Goal: Information Seeking & Learning: Learn about a topic

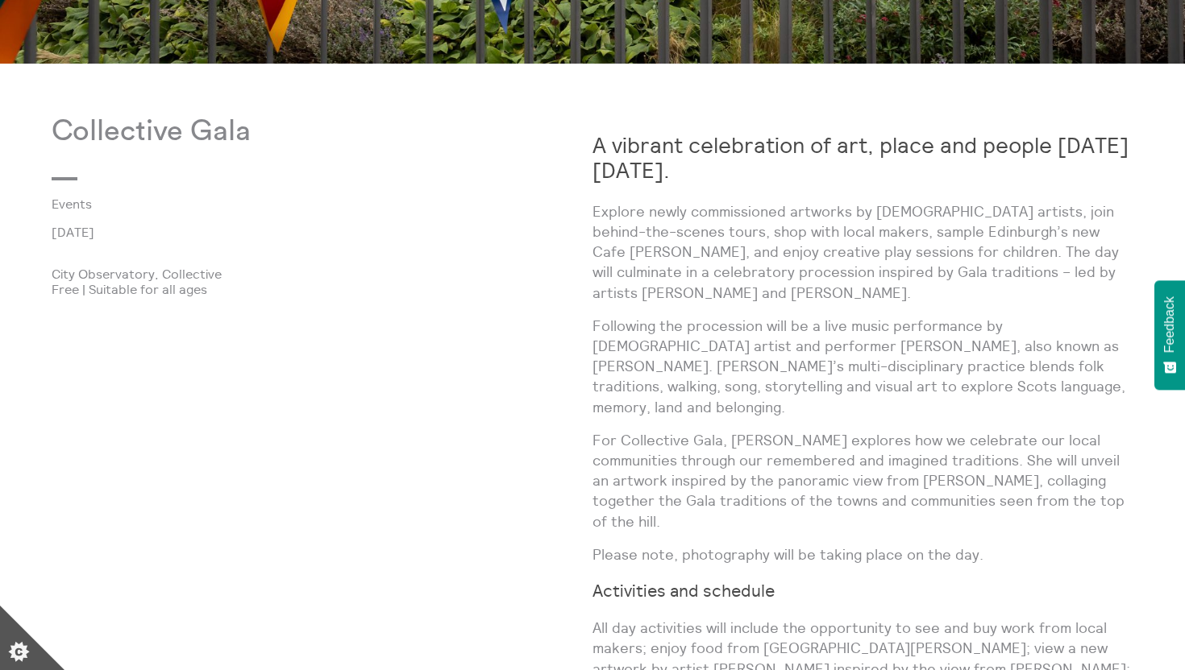
scroll to position [816, 0]
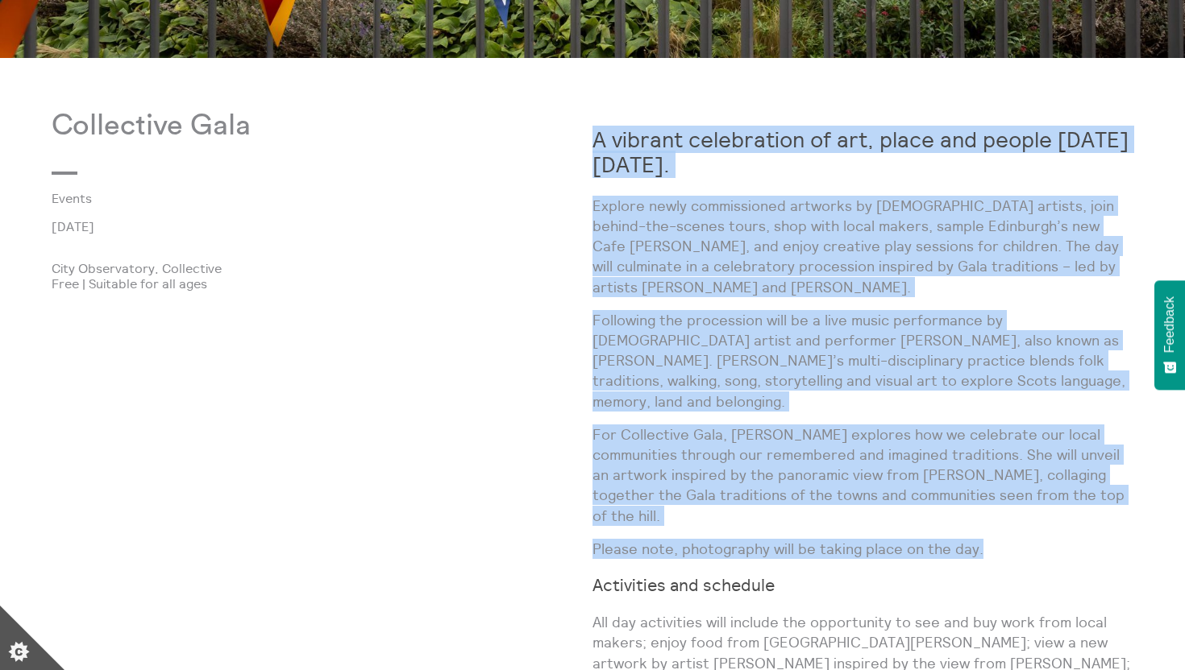
drag, startPoint x: 957, startPoint y: 119, endPoint x: 1061, endPoint y: 504, distance: 398.2
click at [1061, 504] on div "A vibrant celebration of art, place and people [DATE][DATE]. Explore newly comm…" at bounding box center [862, 614] width 541 height 1008
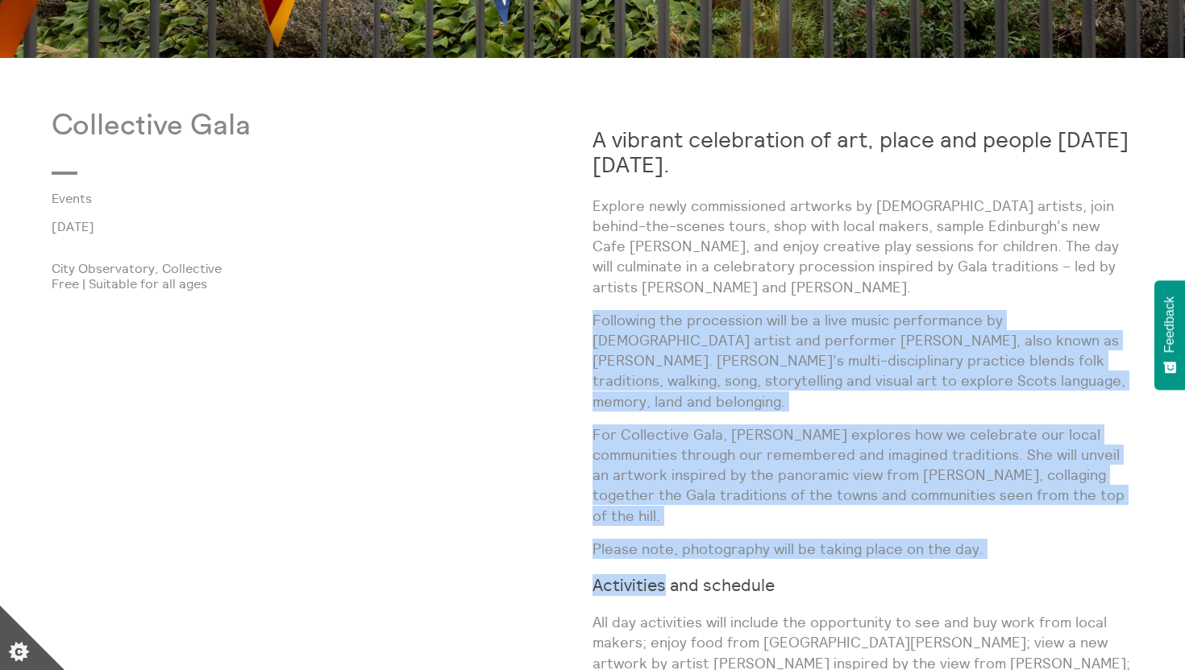
drag, startPoint x: 1061, startPoint y: 504, endPoint x: 1077, endPoint y: 277, distance: 227.0
click at [1077, 277] on div "A vibrant celebration of art, place and people [DATE][DATE]. Explore newly comm…" at bounding box center [862, 614] width 541 height 1008
drag, startPoint x: 1077, startPoint y: 277, endPoint x: 1051, endPoint y: 489, distance: 213.6
click at [1051, 489] on div "A vibrant celebration of art, place and people [DATE][DATE]. Explore newly comm…" at bounding box center [862, 614] width 541 height 1008
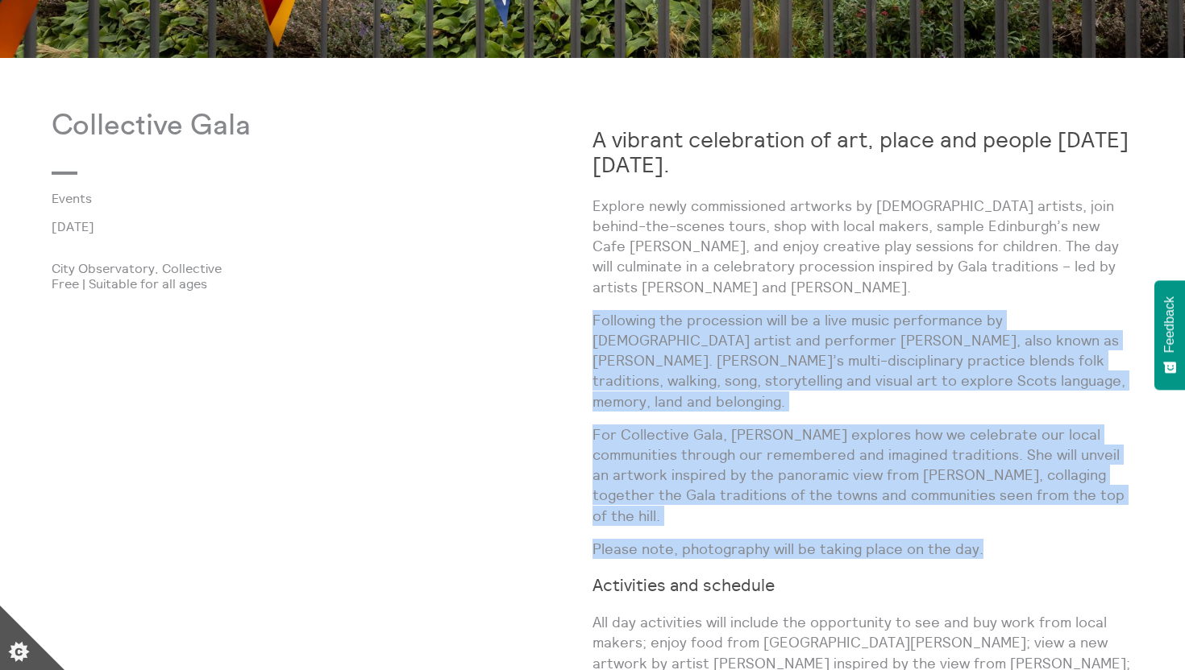
click at [1051, 539] on p "Please note, photography will be taking place on the day." at bounding box center [862, 549] width 541 height 20
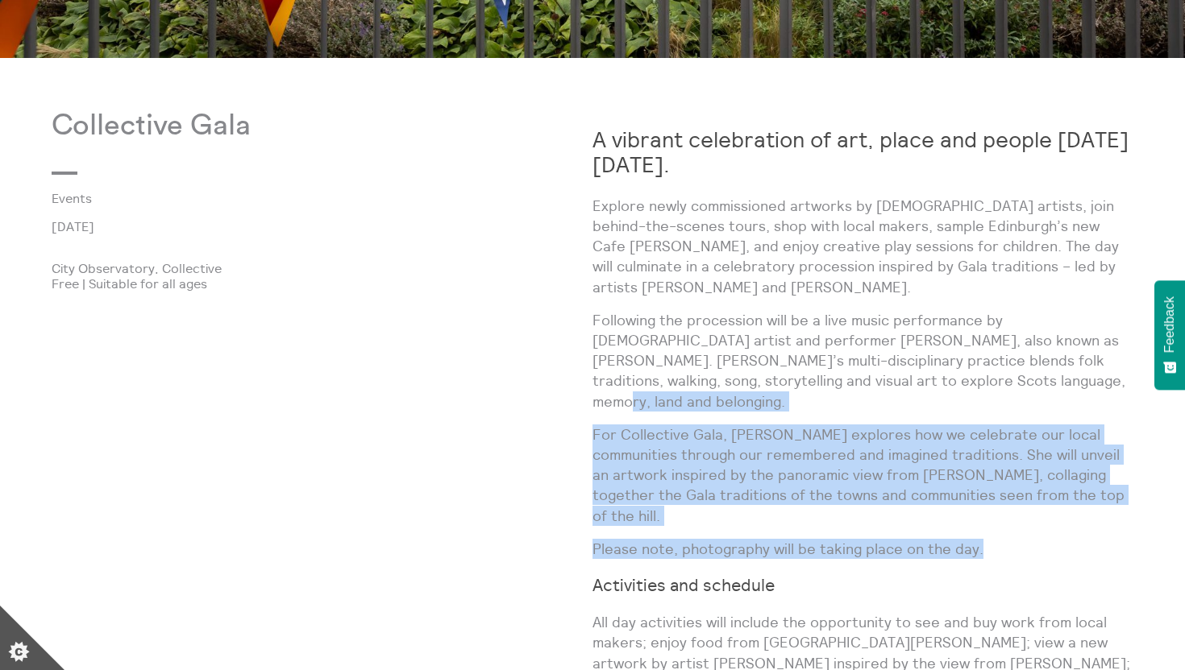
drag, startPoint x: 1051, startPoint y: 489, endPoint x: 1061, endPoint y: 359, distance: 130.2
click at [1061, 359] on div "A vibrant celebration of art, place and people [DATE][DATE]. Explore newly comm…" at bounding box center [862, 614] width 541 height 1008
click at [1061, 359] on p "Following the procession will be a live music performance by [DEMOGRAPHIC_DATA]…" at bounding box center [862, 361] width 541 height 102
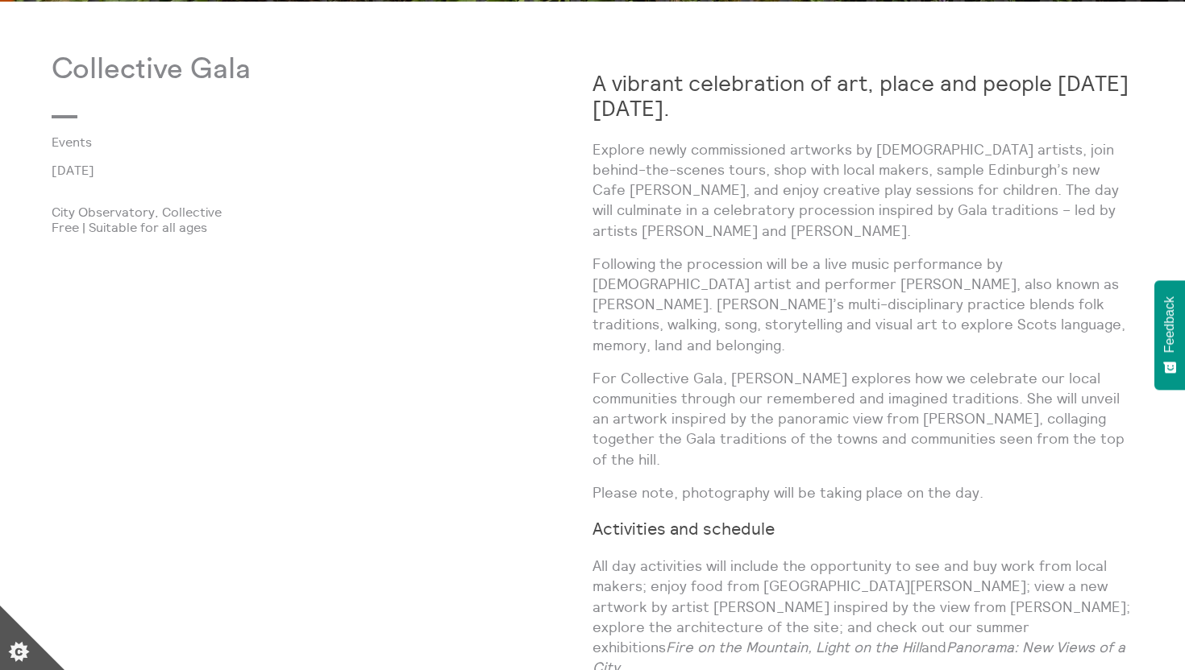
scroll to position [886, 0]
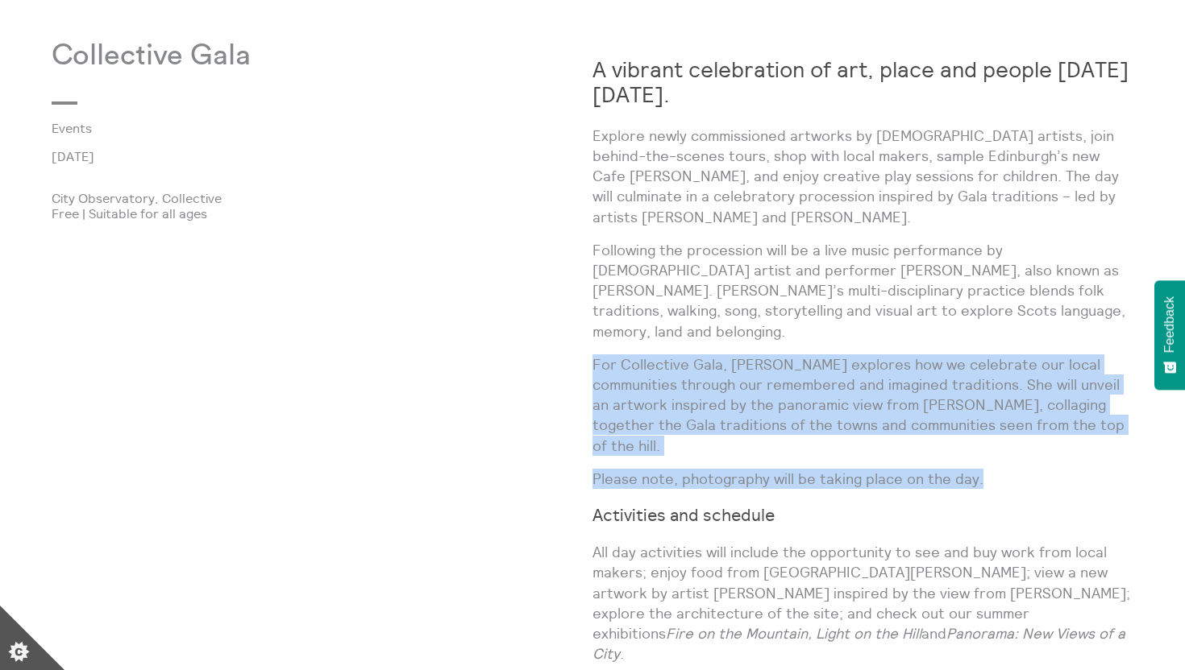
drag, startPoint x: 1056, startPoint y: 301, endPoint x: 1046, endPoint y: 429, distance: 127.8
click at [1046, 429] on div "A vibrant celebration of art, place and people [DATE][DATE]. Explore newly comm…" at bounding box center [862, 543] width 541 height 1008
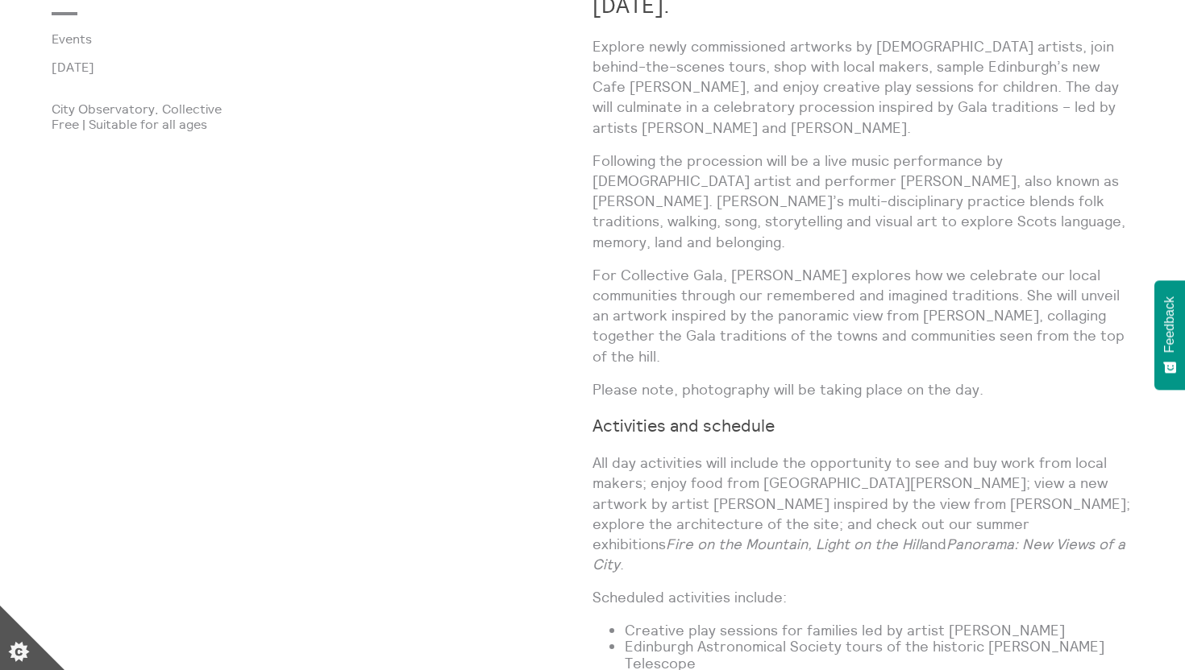
scroll to position [992, 0]
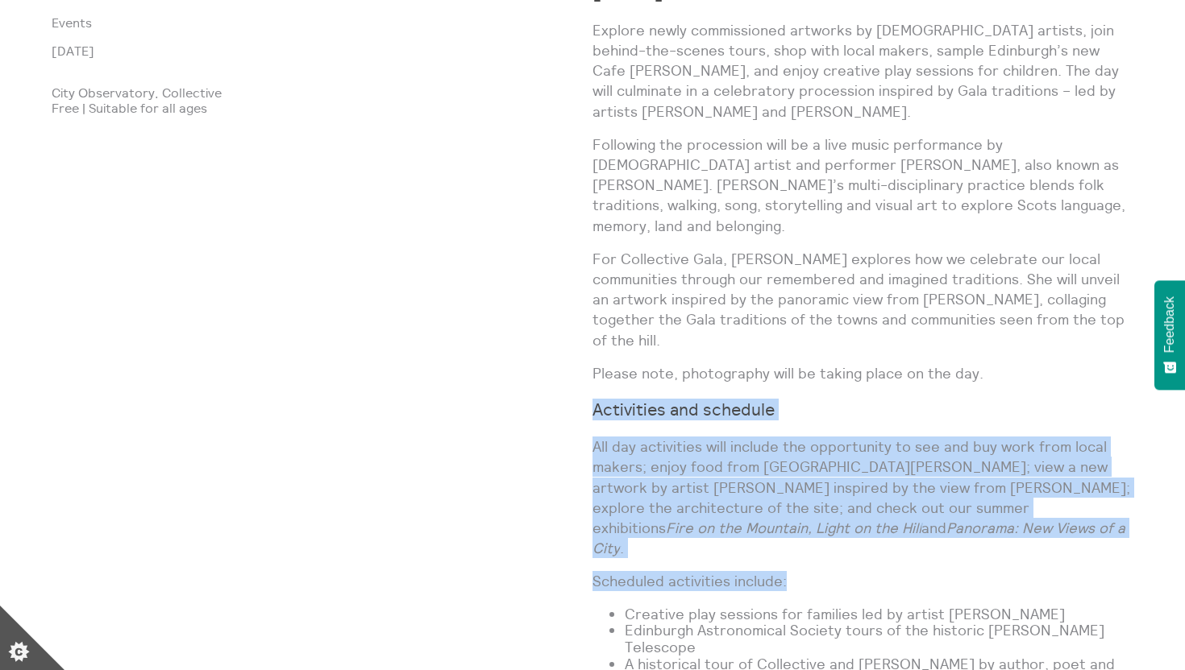
drag, startPoint x: 1041, startPoint y: 323, endPoint x: 1035, endPoint y: 492, distance: 168.5
click at [1035, 492] on div "A vibrant celebration of art, place and people [DATE][DATE]. Explore newly comm…" at bounding box center [862, 438] width 541 height 1008
click at [1035, 571] on p "Scheduled activities include:" at bounding box center [862, 581] width 541 height 20
drag, startPoint x: 1035, startPoint y: 492, endPoint x: 1030, endPoint y: 350, distance: 141.9
click at [1030, 350] on div "A vibrant celebration of art, place and people [DATE][DATE]. Explore newly comm…" at bounding box center [862, 438] width 541 height 1008
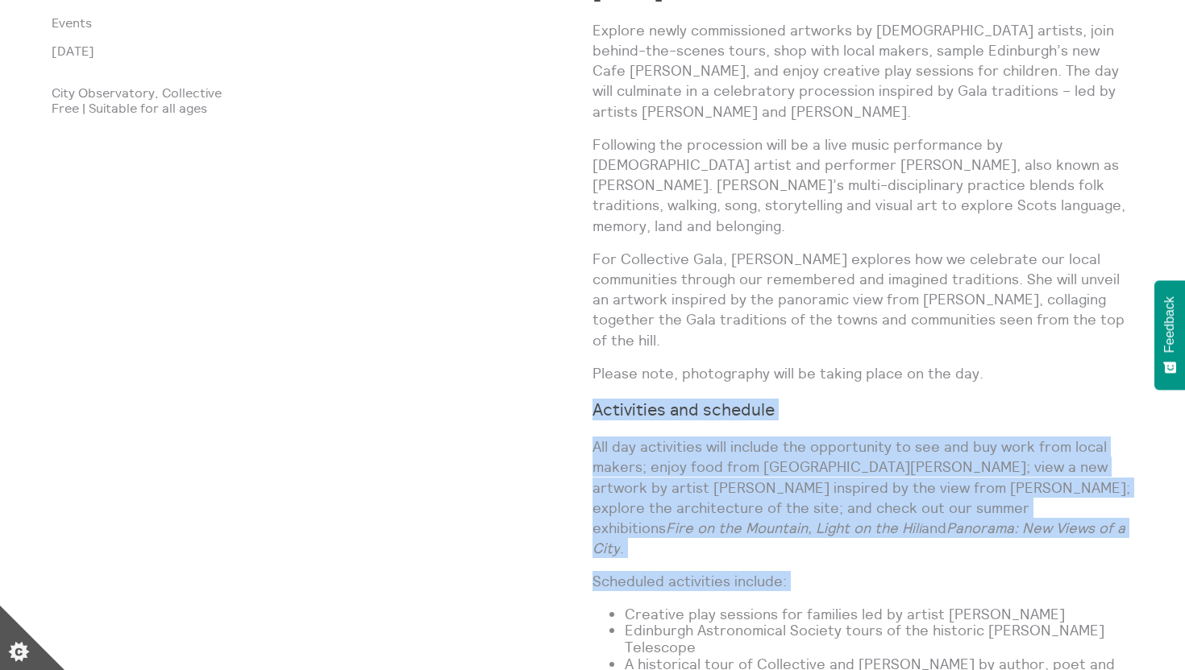
click at [1030, 401] on h3 "Activities and schedule" at bounding box center [862, 410] width 541 height 19
drag, startPoint x: 1030, startPoint y: 350, endPoint x: 1028, endPoint y: 497, distance: 147.5
click at [1028, 497] on div "A vibrant celebration of art, place and people [DATE][DATE]. Explore newly comm…" at bounding box center [862, 438] width 541 height 1008
click at [1028, 571] on p "Scheduled activities include:" at bounding box center [862, 581] width 541 height 20
drag, startPoint x: 1028, startPoint y: 497, endPoint x: 1026, endPoint y: 336, distance: 161.2
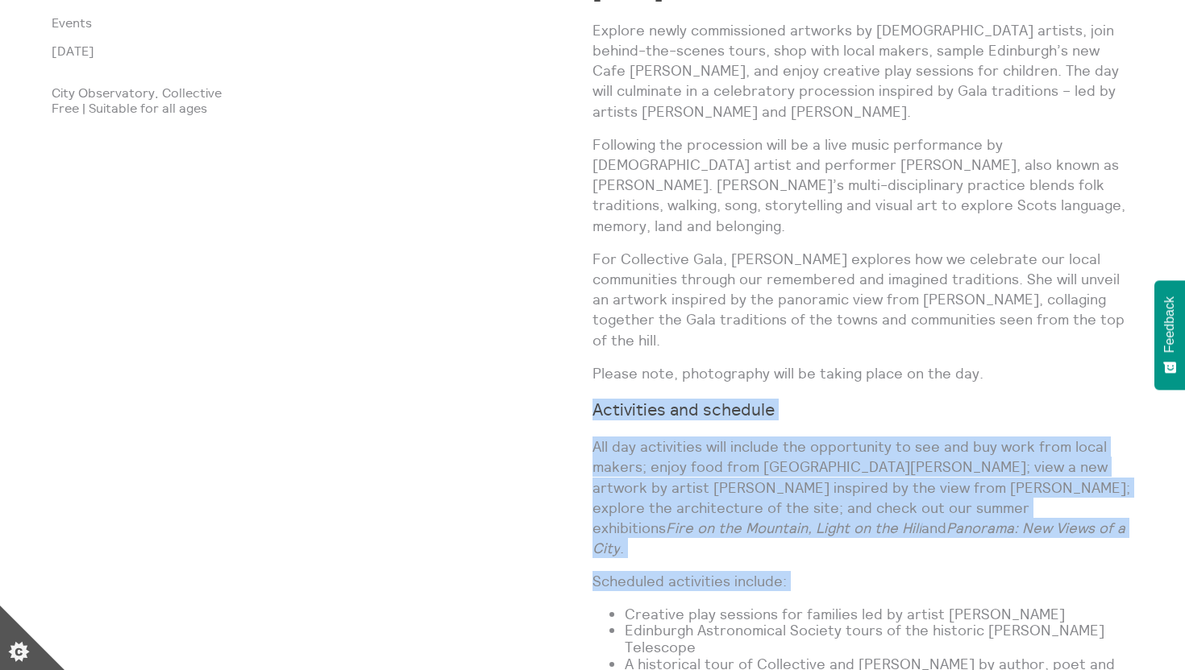
click at [1026, 336] on div "A vibrant celebration of art, place and people [DATE][DATE]. Explore newly comm…" at bounding box center [862, 438] width 541 height 1008
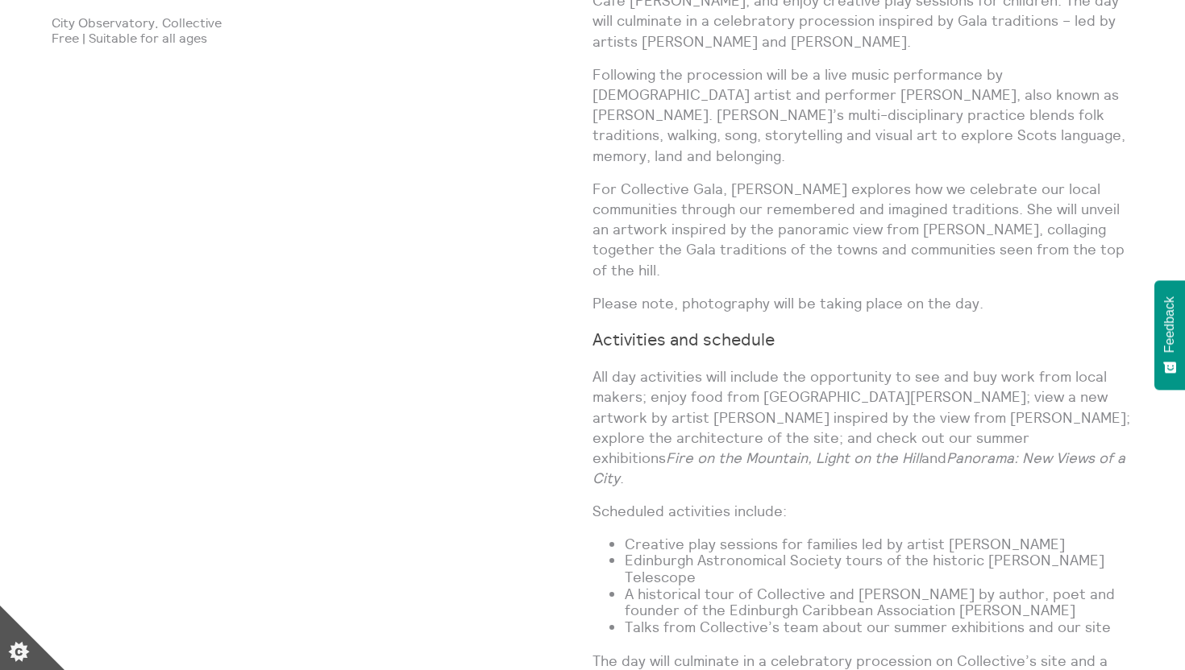
scroll to position [1082, 0]
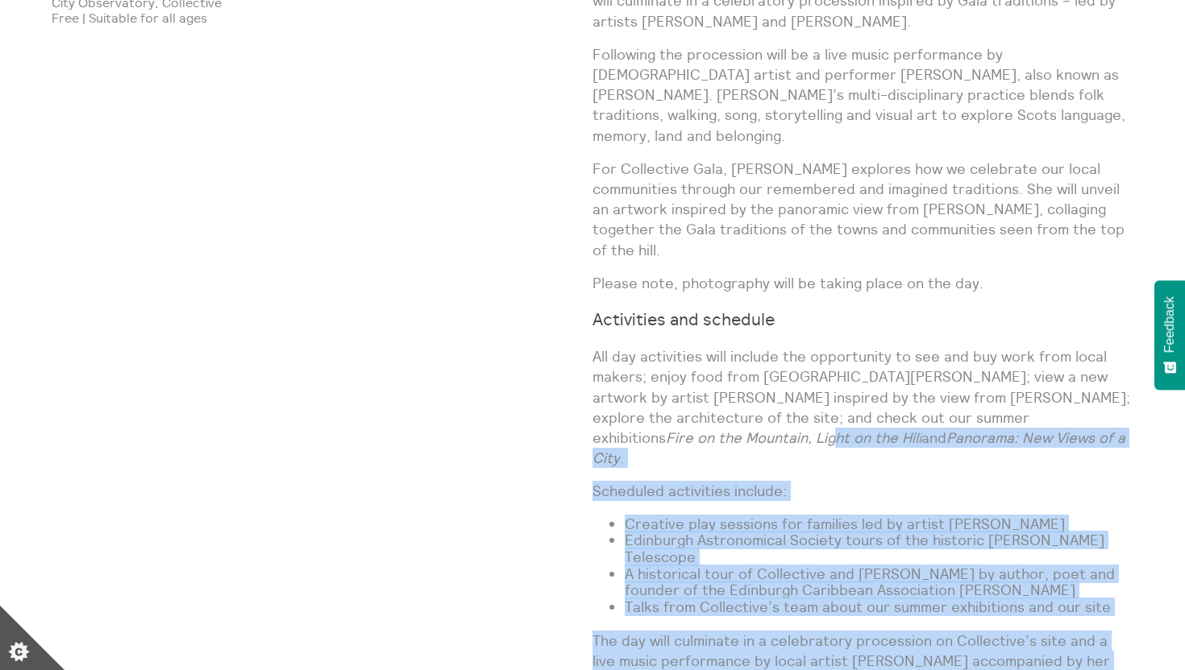
drag, startPoint x: 990, startPoint y: 363, endPoint x: 1091, endPoint y: 611, distance: 267.1
click at [1091, 611] on div "A vibrant celebration of art, place and people [DATE][DATE]. Explore newly comm…" at bounding box center [862, 348] width 541 height 1008
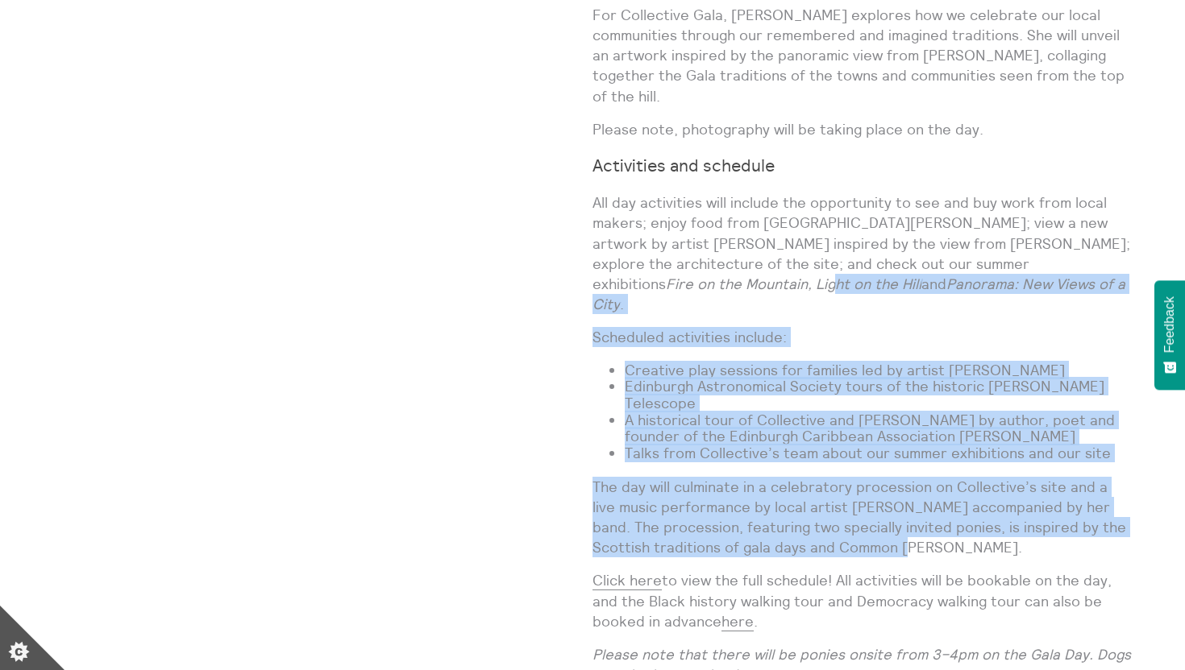
scroll to position [1280, 0]
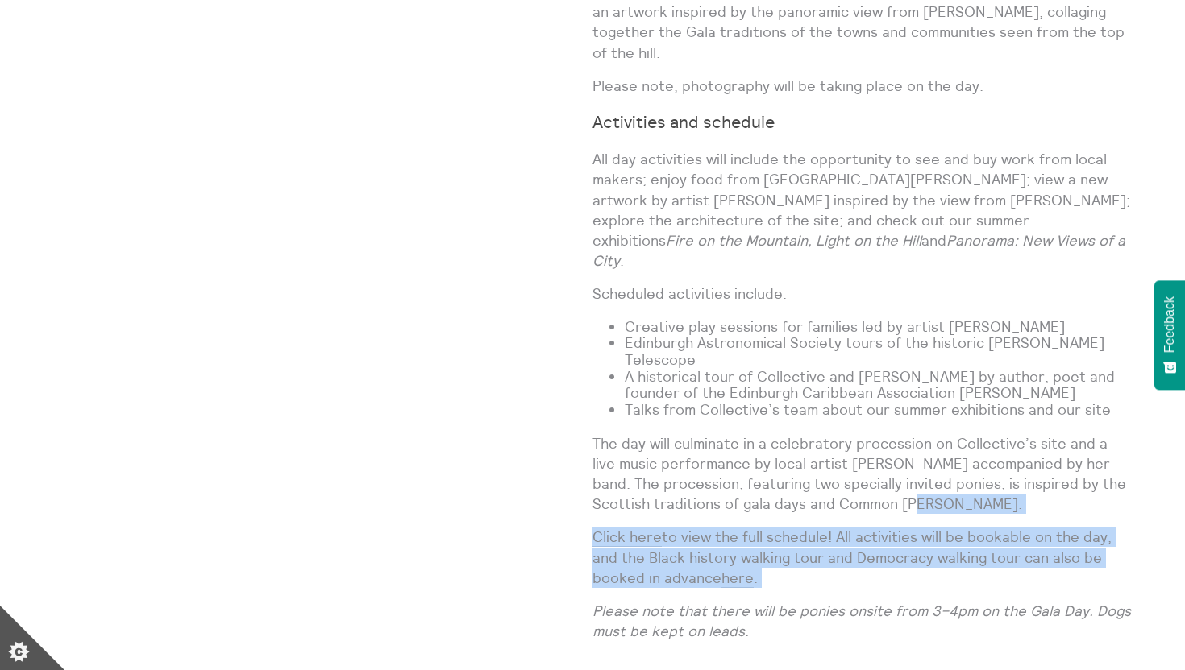
drag, startPoint x: 1045, startPoint y: 406, endPoint x: 1046, endPoint y: 491, distance: 84.6
click at [1046, 491] on div "A vibrant celebration of art, place and people [DATE][DATE]. Explore newly comm…" at bounding box center [862, 150] width 541 height 1008
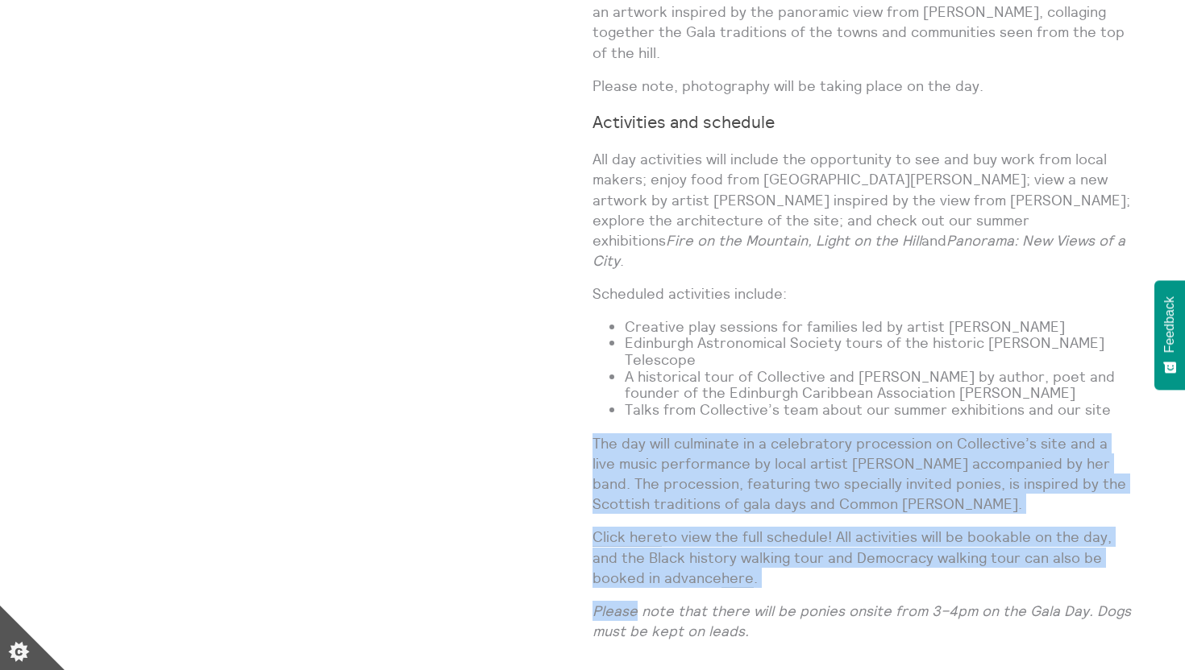
drag, startPoint x: 1046, startPoint y: 491, endPoint x: 1050, endPoint y: 332, distance: 158.8
click at [1050, 332] on div "A vibrant celebration of art, place and people [DATE][DATE]. Explore newly comm…" at bounding box center [862, 150] width 541 height 1008
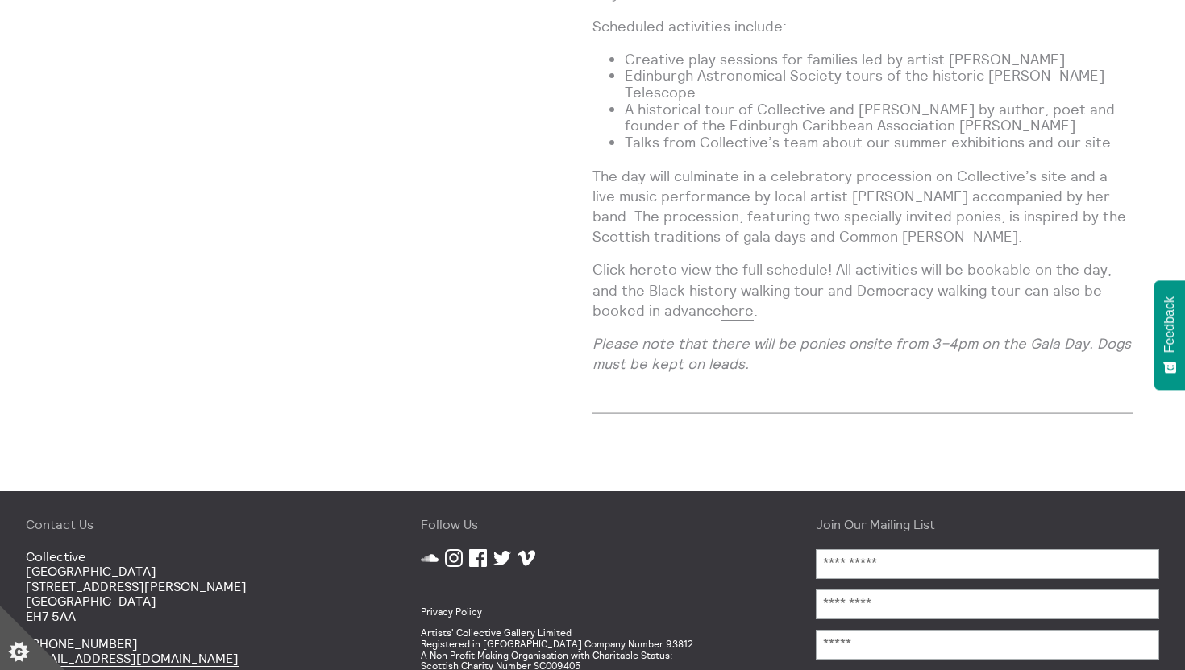
scroll to position [1578, 0]
